Goal: Ask a question

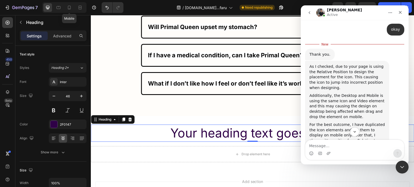
scroll to position [6706, 0]
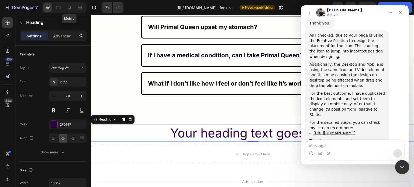
click at [402, 166] on icon "Close Intercom Messenger" at bounding box center [401, 166] width 6 height 6
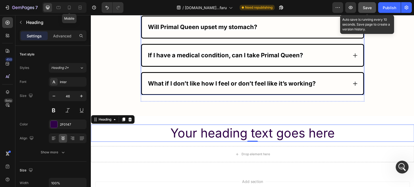
click at [365, 7] on span "Save" at bounding box center [367, 7] width 9 height 5
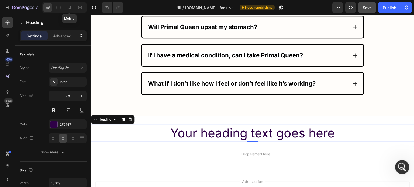
click at [401, 169] on icon "Open Intercom Messenger" at bounding box center [401, 166] width 9 height 9
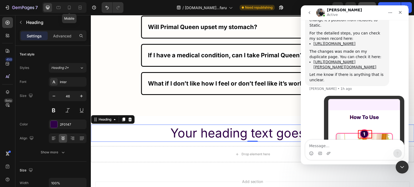
scroll to position [6781, 0]
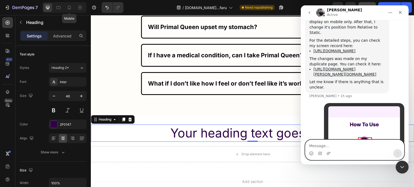
click at [324, 145] on textarea "Message…" at bounding box center [355, 144] width 99 height 9
paste textarea "It will be like this."
type textarea "It will be like this."
click at [397, 155] on icon "Send a message…" at bounding box center [398, 154] width 4 height 4
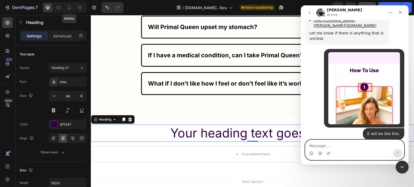
scroll to position [6809, 0]
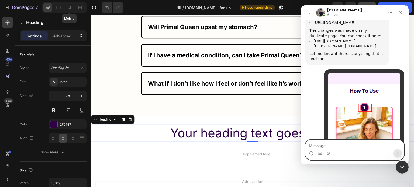
click at [346, 144] on textarea "Message…" at bounding box center [355, 144] width 99 height 9
type textarea "ok"
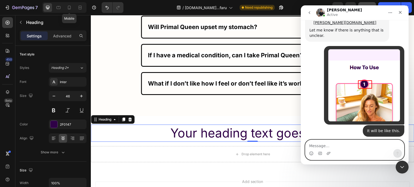
scroll to position [6825, 0]
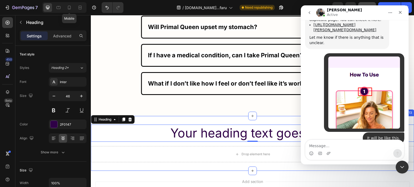
click at [231, 153] on div "Drop element here" at bounding box center [253, 154] width 324 height 16
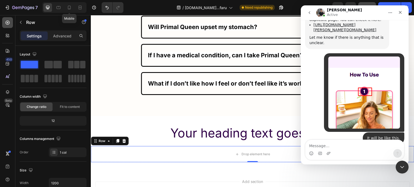
click at [7, 23] on icon at bounding box center [7, 22] width 5 height 5
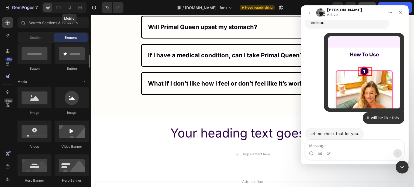
scroll to position [6846, 0]
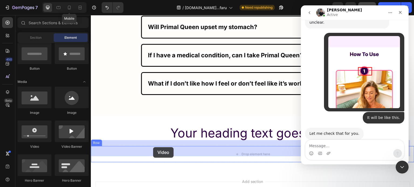
drag, startPoint x: 127, startPoint y: 146, endPoint x: 153, endPoint y: 147, distance: 27.0
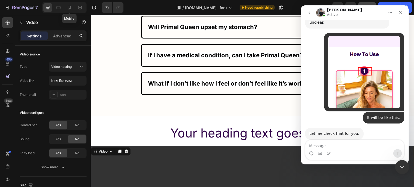
click at [401, 169] on icon "Close Intercom Messenger" at bounding box center [401, 166] width 6 height 6
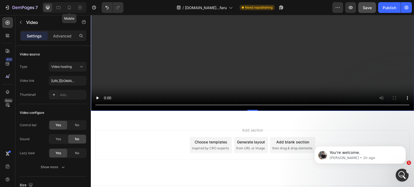
scroll to position [3763, 0]
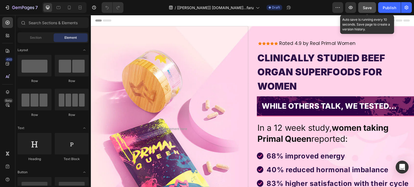
click at [363, 6] on button "Save" at bounding box center [367, 7] width 18 height 11
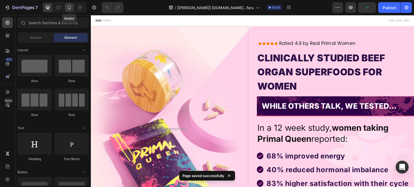
click at [73, 6] on div at bounding box center [69, 7] width 9 height 9
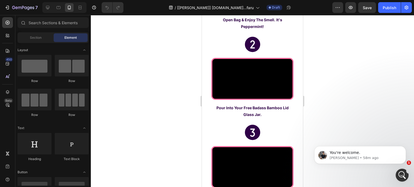
scroll to position [1834, 0]
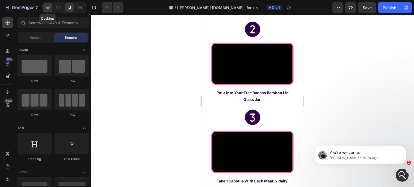
click at [45, 6] on icon at bounding box center [47, 7] width 5 height 5
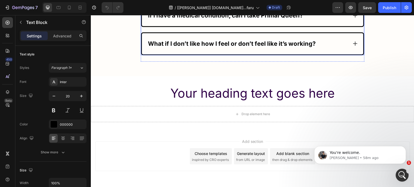
scroll to position [4146, 0]
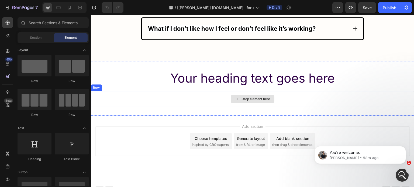
click at [237, 95] on div "Drop element here" at bounding box center [253, 99] width 44 height 9
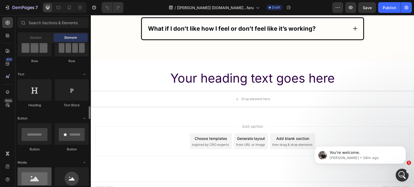
scroll to position [108, 0]
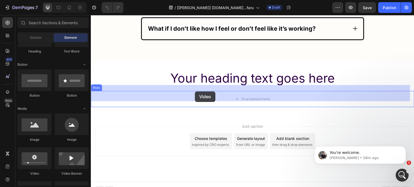
drag, startPoint x: 127, startPoint y: 173, endPoint x: 195, endPoint y: 92, distance: 106.1
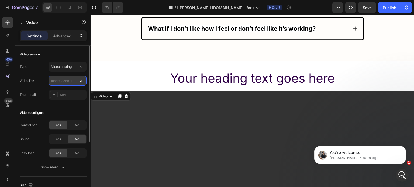
scroll to position [0, 0]
click at [69, 82] on input "text" at bounding box center [68, 81] width 38 height 10
paste input "https://cdn.shopify.com/videos/c/o/v/9ebfa3c578224380abf50f76fee2453c.mp4"
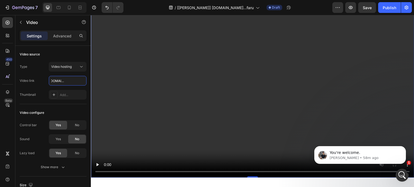
scroll to position [4281, 0]
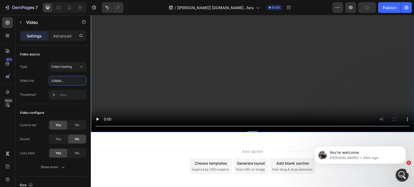
type input "https://cdn.shopify.com/videos/c/o/v/9ebfa3c578224380abf50f76fee2453c.mp4"
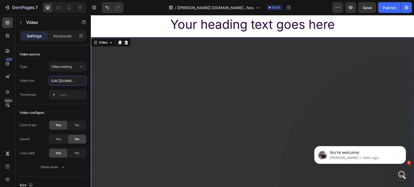
scroll to position [4146, 0]
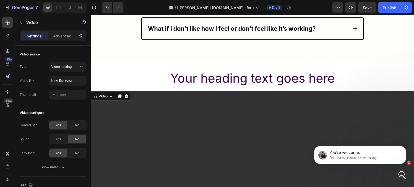
click at [214, 115] on video at bounding box center [253, 182] width 324 height 182
click at [127, 95] on icon at bounding box center [127, 97] width 4 height 4
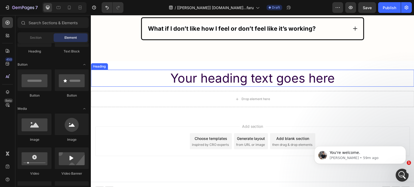
click at [190, 72] on h2 "Your heading text goes here" at bounding box center [253, 78] width 324 height 17
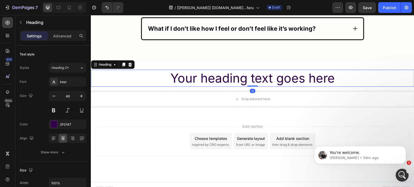
click at [190, 72] on h2 "Your heading text goes here" at bounding box center [253, 78] width 324 height 17
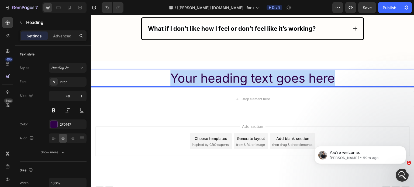
click at [190, 72] on p "Your heading text goes here" at bounding box center [252, 78] width 323 height 16
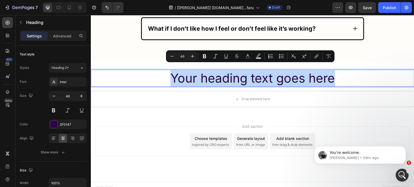
click at [190, 72] on p "Your heading text goes here" at bounding box center [252, 78] width 323 height 16
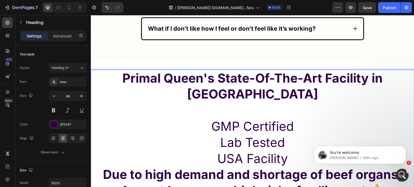
click at [190, 72] on strong "Primal Queen's State-Of-The-Art Facility in NY" at bounding box center [252, 86] width 261 height 31
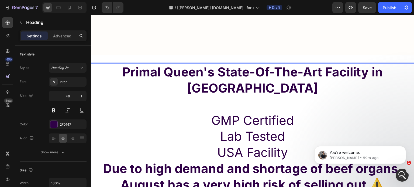
scroll to position [12419, 0]
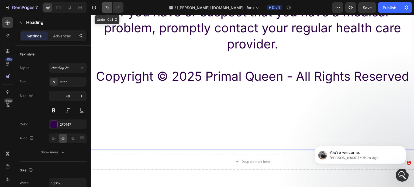
click at [107, 7] on icon "Undo/Redo" at bounding box center [106, 7] width 5 height 5
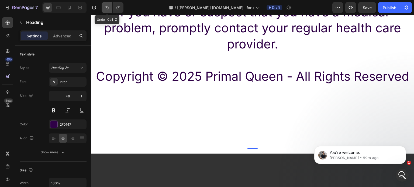
click at [107, 7] on icon "Undo/Redo" at bounding box center [106, 7] width 5 height 5
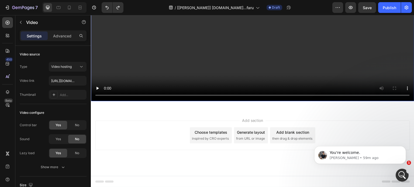
click at [148, 36] on video at bounding box center [253, 10] width 324 height 182
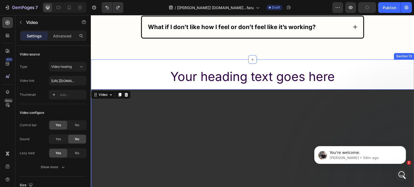
scroll to position [4094, 0]
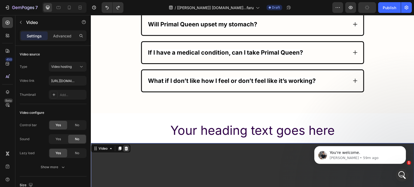
click at [126, 147] on icon at bounding box center [127, 149] width 4 height 4
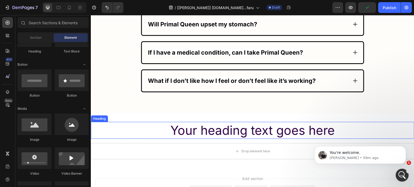
click at [195, 124] on h2 "Your heading text goes here" at bounding box center [253, 130] width 324 height 17
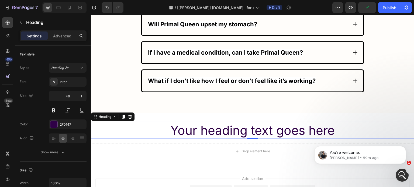
click at [231, 124] on h2 "Your heading text goes here" at bounding box center [253, 130] width 324 height 17
click at [231, 124] on p "Your heading text goes here" at bounding box center [252, 131] width 323 height 16
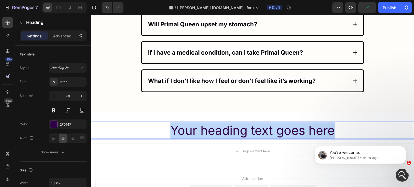
click at [231, 124] on p "Your heading text goes here" at bounding box center [252, 131] width 323 height 16
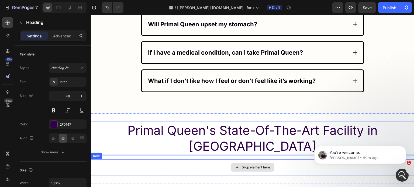
click at [248, 166] on div "Drop element here" at bounding box center [256, 168] width 29 height 4
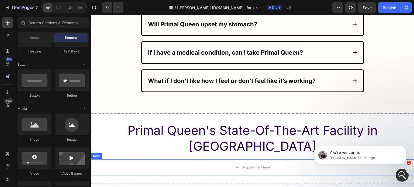
scroll to position [4146, 0]
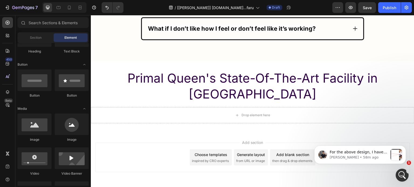
click at [375, 166] on body "For the above design, I have set the Position for the Icon to be Relative: You …" at bounding box center [361, 153] width 104 height 33
click at [372, 155] on p "For the above design, I have set the Position for the Icon to be Relative: You …" at bounding box center [359, 152] width 58 height 5
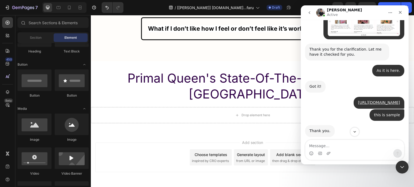
scroll to position [1, 0]
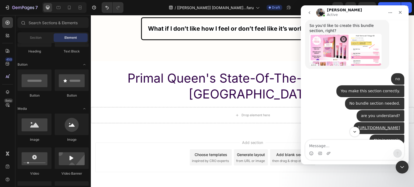
click at [353, 131] on icon "Scroll to bottom" at bounding box center [355, 132] width 5 height 5
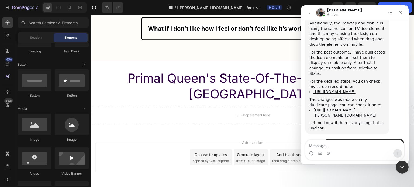
scroll to position [6953, 0]
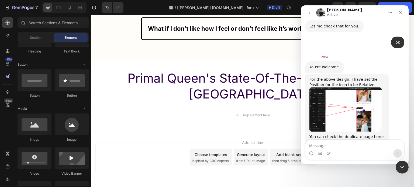
click at [332, 88] on img "Tony says…" at bounding box center [346, 110] width 72 height 44
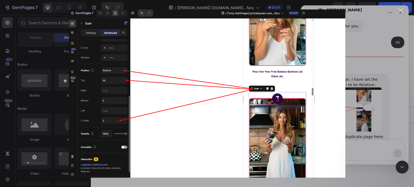
click at [375, 112] on div "Intercom messenger" at bounding box center [207, 93] width 414 height 187
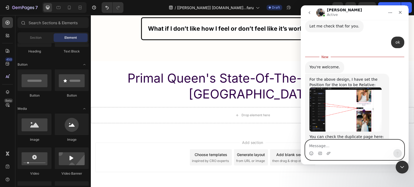
click at [360, 149] on textarea "Message…" at bounding box center [355, 144] width 99 height 9
paste textarea "h"
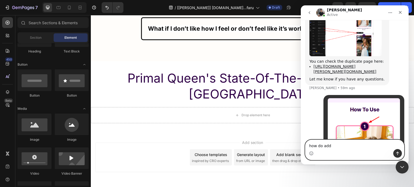
scroll to position [7012, 0]
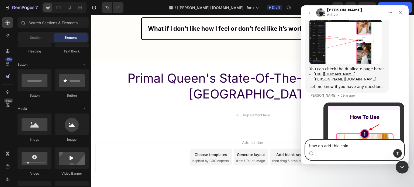
type textarea "how do add thic color"
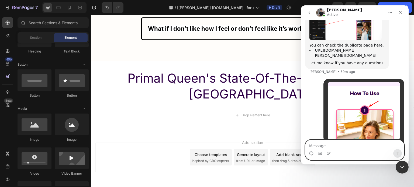
scroll to position [7024, 0]
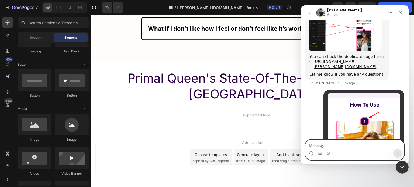
click at [361, 144] on textarea "Message…" at bounding box center [355, 144] width 99 height 9
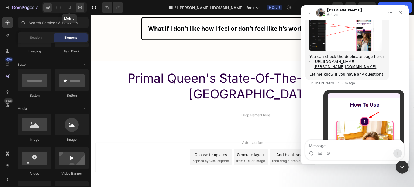
drag, startPoint x: 70, startPoint y: 10, endPoint x: 76, endPoint y: 9, distance: 5.7
click at [70, 10] on icon at bounding box center [69, 7] width 5 height 5
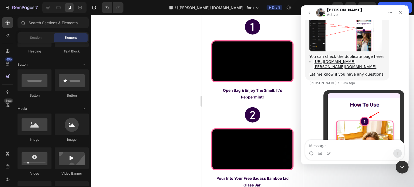
scroll to position [1694, 0]
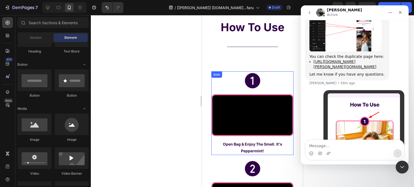
click at [247, 79] on icon at bounding box center [252, 80] width 15 height 15
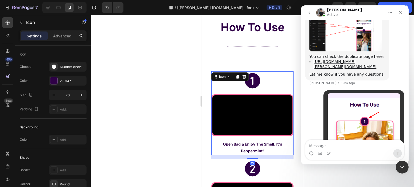
click at [256, 82] on icon at bounding box center [252, 80] width 15 height 15
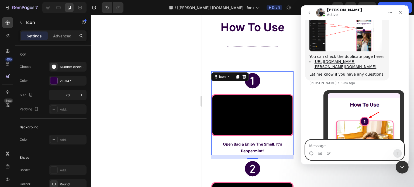
click at [318, 144] on textarea "Message…" at bounding box center [355, 144] width 99 height 9
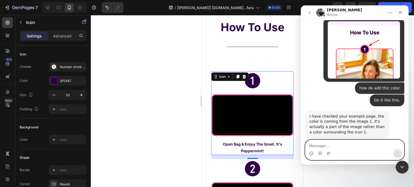
scroll to position [7143, 0]
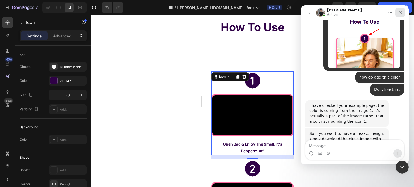
click at [399, 13] on icon "Close" at bounding box center [400, 12] width 4 height 4
click at [378, 8] on div "Preview Save Publish" at bounding box center [373, 7] width 80 height 11
click at [374, 7] on button "Save" at bounding box center [367, 7] width 18 height 11
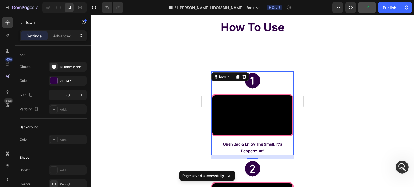
click at [370, 8] on icon "button" at bounding box center [367, 7] width 5 height 5
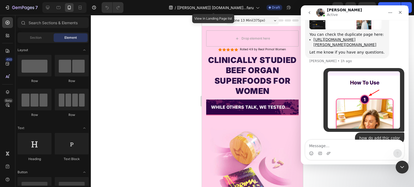
scroll to position [6948, 0]
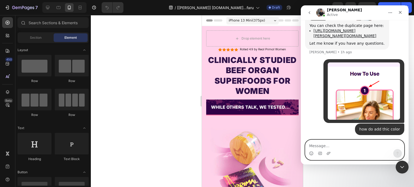
paste textarea "Do it like this."
type textarea "Do it like this."
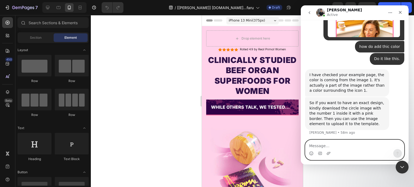
scroll to position [7033, 0]
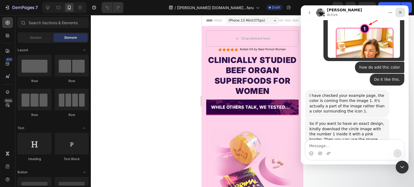
click at [402, 11] on icon "Close" at bounding box center [400, 12] width 4 height 4
click at [374, 9] on button "Save" at bounding box center [367, 7] width 18 height 11
click at [363, 5] on button "Save" at bounding box center [367, 7] width 18 height 11
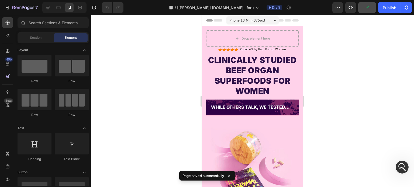
click at [368, 6] on icon "button" at bounding box center [367, 7] width 5 height 5
